Goal: Information Seeking & Learning: Check status

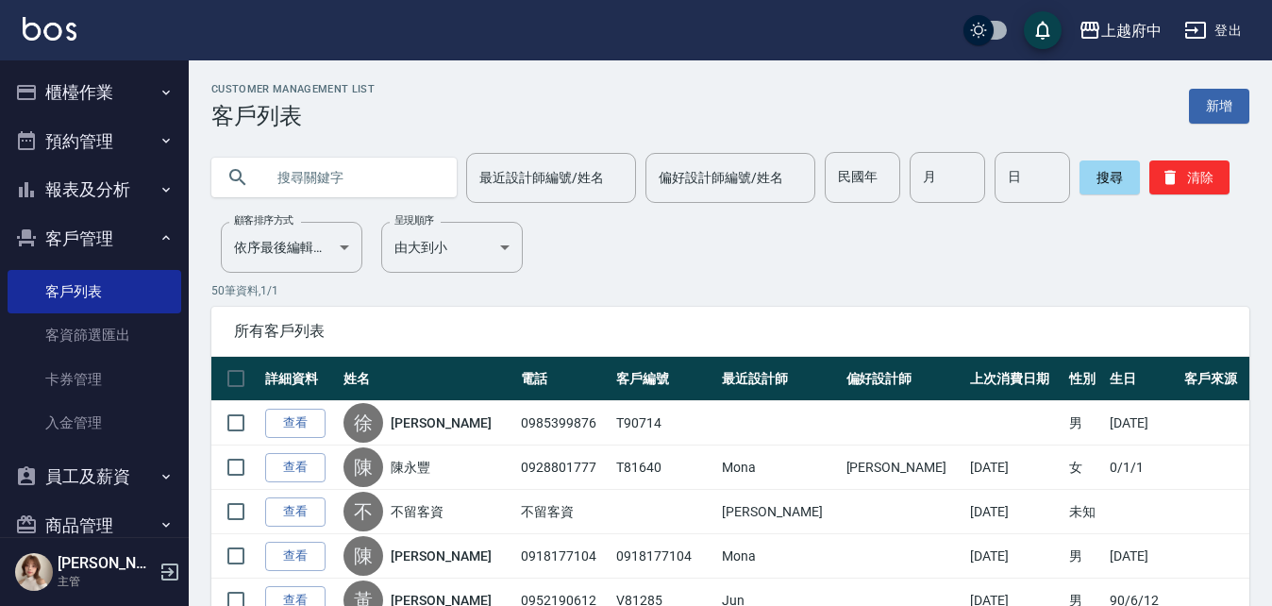
click at [311, 171] on input "text" at bounding box center [352, 177] width 177 height 51
type input "ㄔ"
type input "T90367"
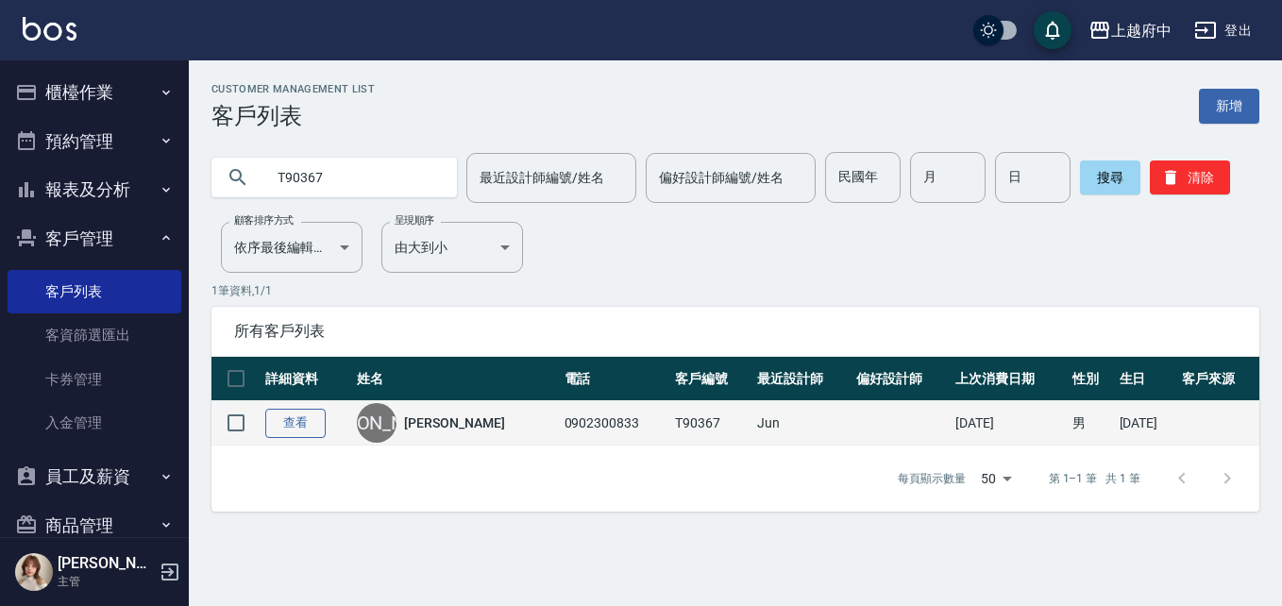
click at [293, 429] on link "查看" at bounding box center [295, 423] width 60 height 29
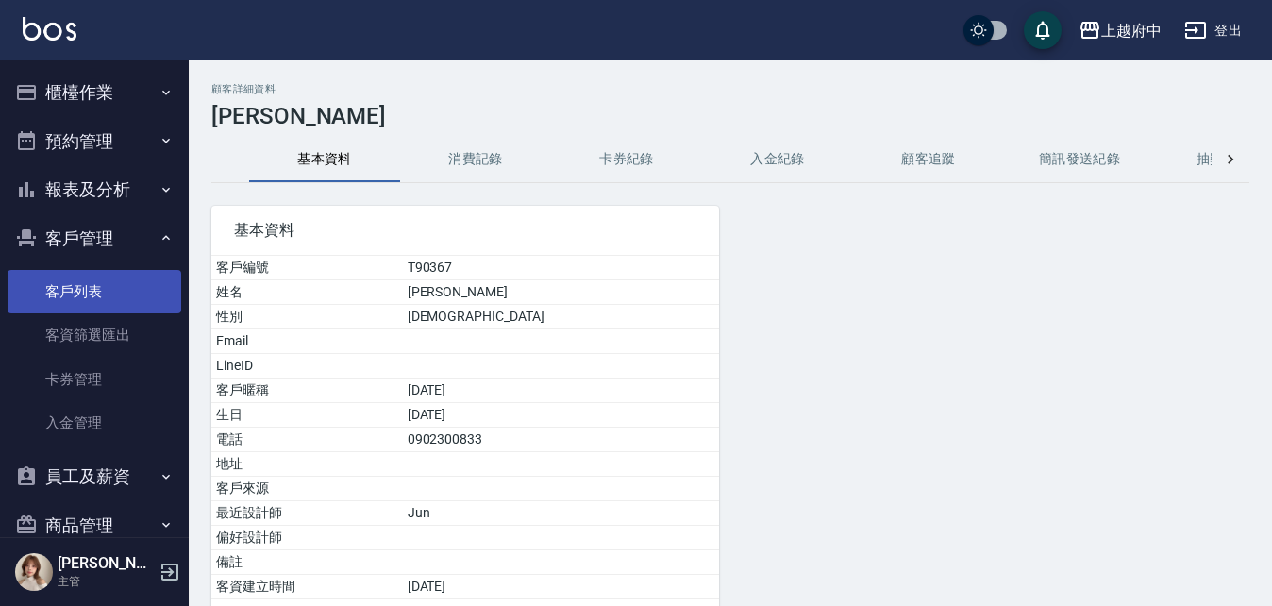
click at [58, 293] on link "客戶列表" at bounding box center [95, 291] width 174 height 43
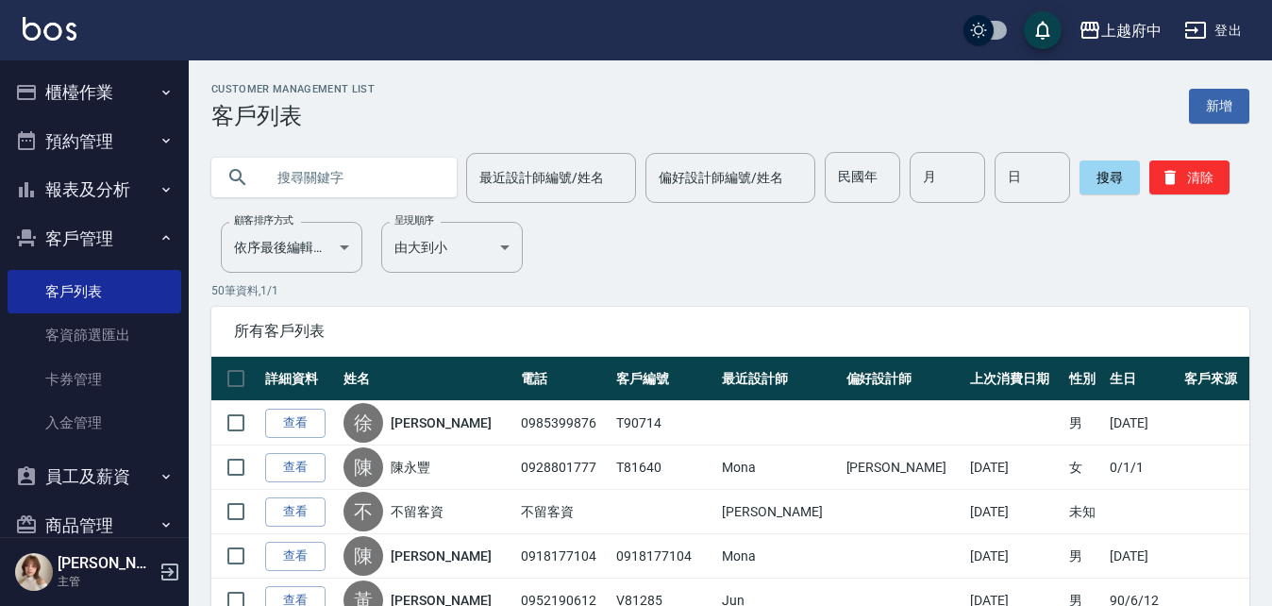
click at [341, 182] on input "text" at bounding box center [352, 177] width 177 height 51
type input "0907043030"
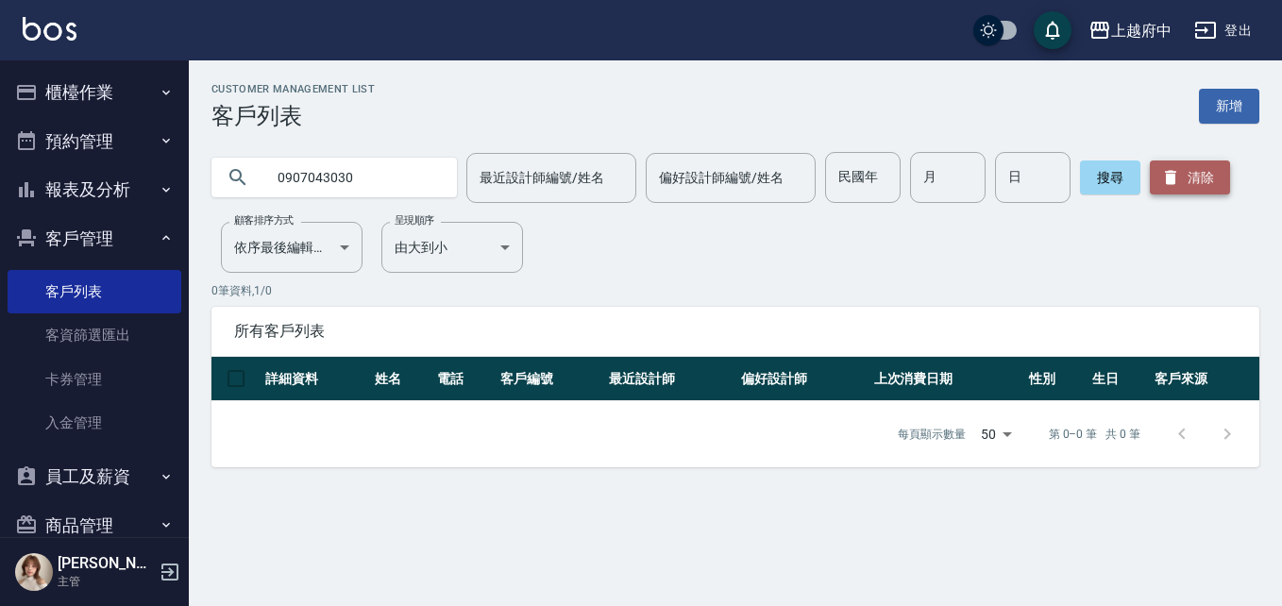
click at [1185, 185] on button "清除" at bounding box center [1190, 177] width 80 height 34
